Goal: Task Accomplishment & Management: Use online tool/utility

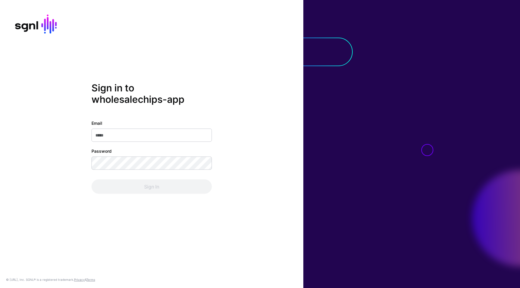
click at [203, 132] on input "Email" at bounding box center [151, 134] width 120 height 13
click at [198, 136] on input "Email" at bounding box center [151, 134] width 120 height 13
click at [0, 288] on com-1password-button at bounding box center [0, 288] width 0 height 0
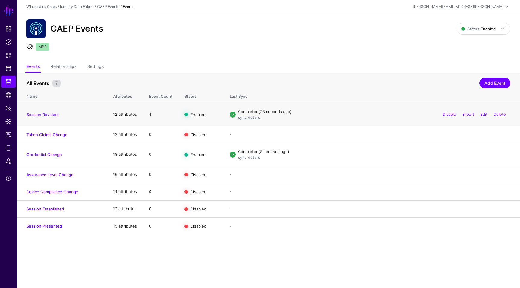
click at [149, 116] on td "4" at bounding box center [160, 114] width 35 height 23
click at [42, 115] on link "Session Revoked" at bounding box center [42, 114] width 32 height 5
click at [463, 118] on div "Disable Import Edit Delete" at bounding box center [474, 114] width 72 height 15
click at [467, 115] on link "Import" at bounding box center [468, 114] width 12 height 5
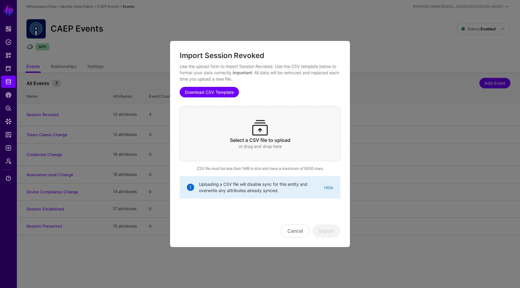
click at [208, 97] on link "Download CSV Template" at bounding box center [209, 92] width 59 height 11
click at [241, 140] on h3 "Select a CSV file to upload" at bounding box center [259, 140] width 137 height 6
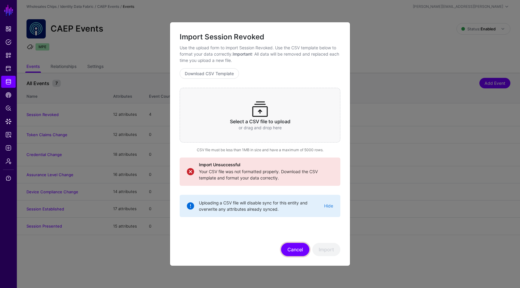
click at [303, 250] on button "Cancel" at bounding box center [295, 249] width 28 height 13
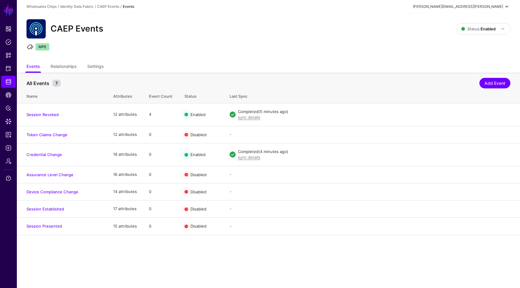
click at [500, 6] on div "[PERSON_NAME][EMAIL_ADDRESS][PERSON_NAME]" at bounding box center [458, 6] width 90 height 5
click at [463, 54] on div "Log out" at bounding box center [461, 52] width 15 height 5
click at [402, 33] on div "CAEP Events" at bounding box center [241, 28] width 435 height 19
click at [305, 48] on ul "MPE" at bounding box center [268, 47] width 485 height 9
click at [311, 39] on div "CAEP Events Status: Enabled Enabled Syncing active for all configured events th…" at bounding box center [268, 37] width 503 height 48
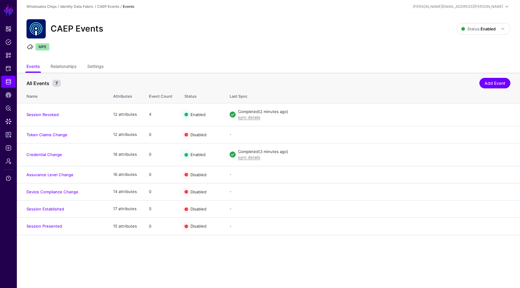
click at [270, 20] on div "CAEP Events" at bounding box center [241, 28] width 435 height 19
click at [43, 115] on link "Session Revoked" at bounding box center [42, 114] width 32 height 5
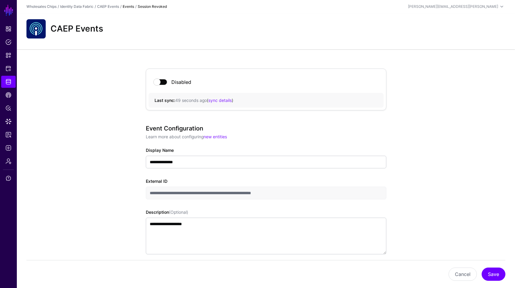
click at [159, 5] on strong "Session Revoked" at bounding box center [152, 6] width 29 height 5
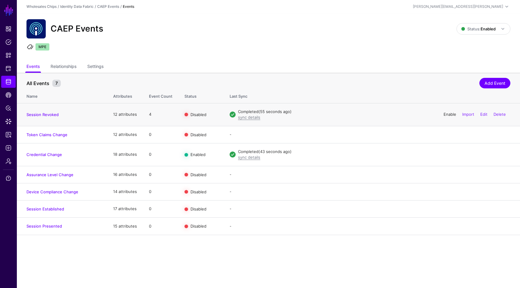
click at [445, 115] on link "Enable" at bounding box center [449, 114] width 13 height 5
click at [291, 49] on ul "MPE" at bounding box center [268, 47] width 485 height 9
click at [264, 62] on ul "Events Relationships Settings" at bounding box center [268, 66] width 484 height 11
